Goal: Information Seeking & Learning: Check status

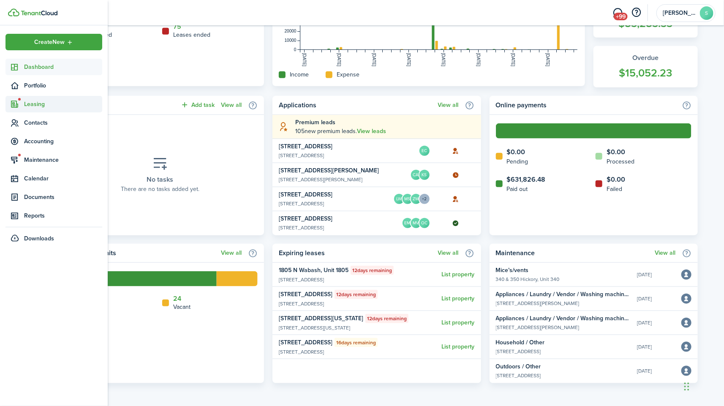
click at [35, 108] on span "Leasing" at bounding box center [63, 104] width 78 height 9
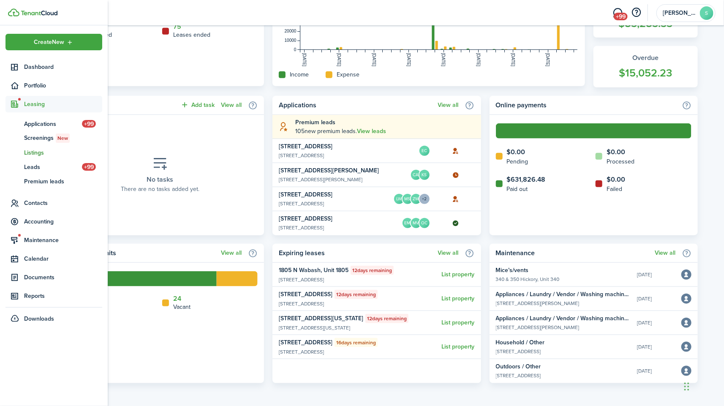
click at [41, 152] on span "Listings" at bounding box center [63, 152] width 78 height 9
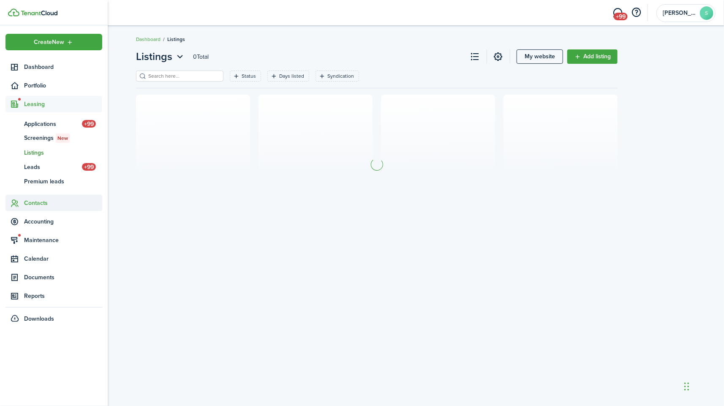
click at [38, 204] on span "Contacts" at bounding box center [63, 202] width 78 height 9
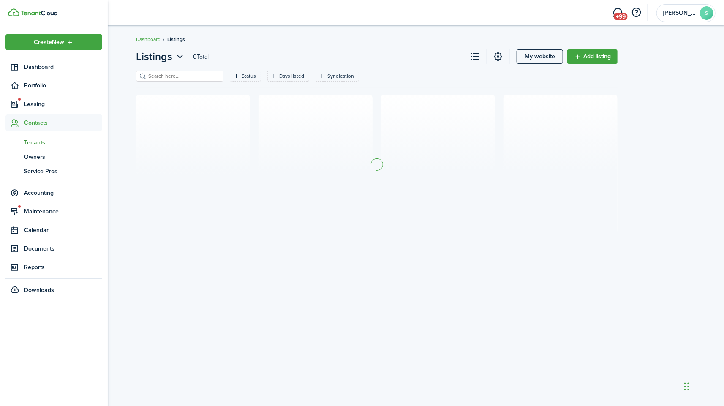
click at [43, 145] on span "Tenants" at bounding box center [63, 142] width 78 height 9
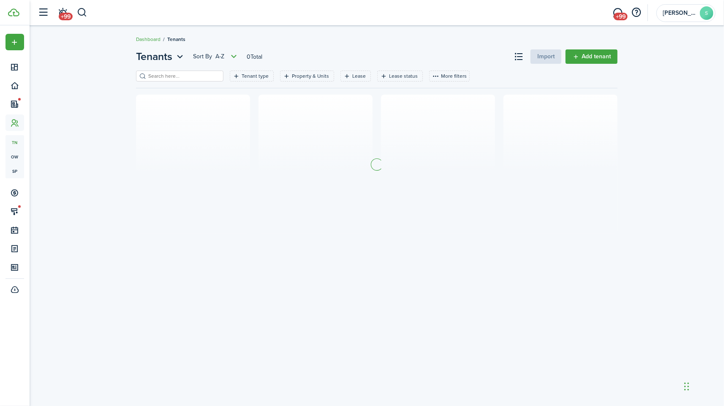
click at [184, 80] on filter-search at bounding box center [179, 76] width 87 height 11
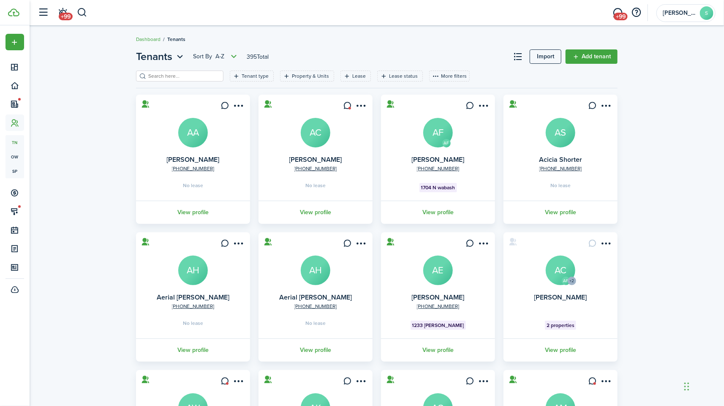
click at [175, 79] on input "search" at bounding box center [183, 76] width 74 height 8
type input "[PERSON_NAME]"
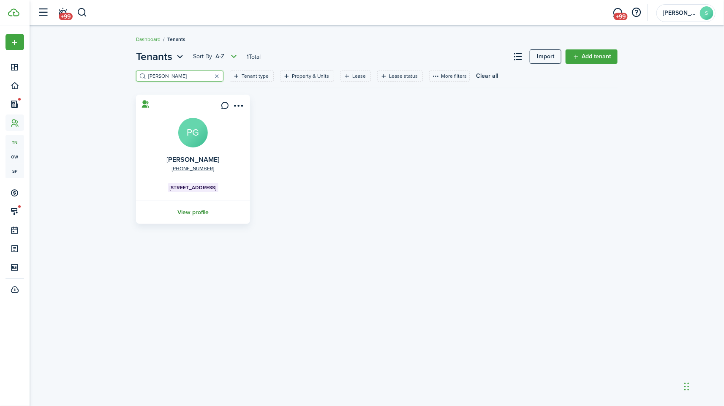
click at [193, 212] on link "View profile" at bounding box center [193, 212] width 117 height 23
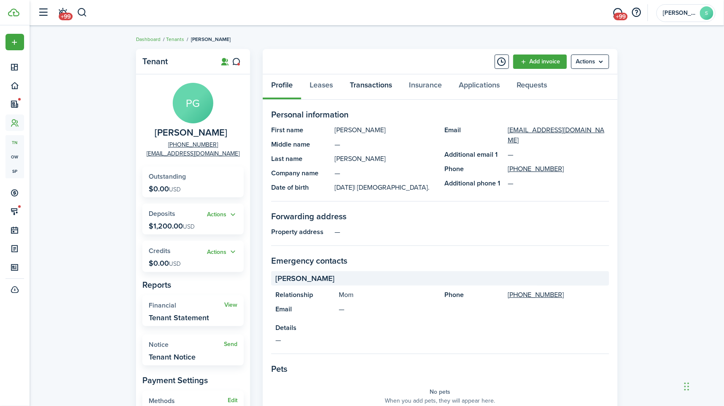
click at [367, 92] on link "Transactions" at bounding box center [370, 86] width 59 height 25
